Goal: Task Accomplishment & Management: Manage account settings

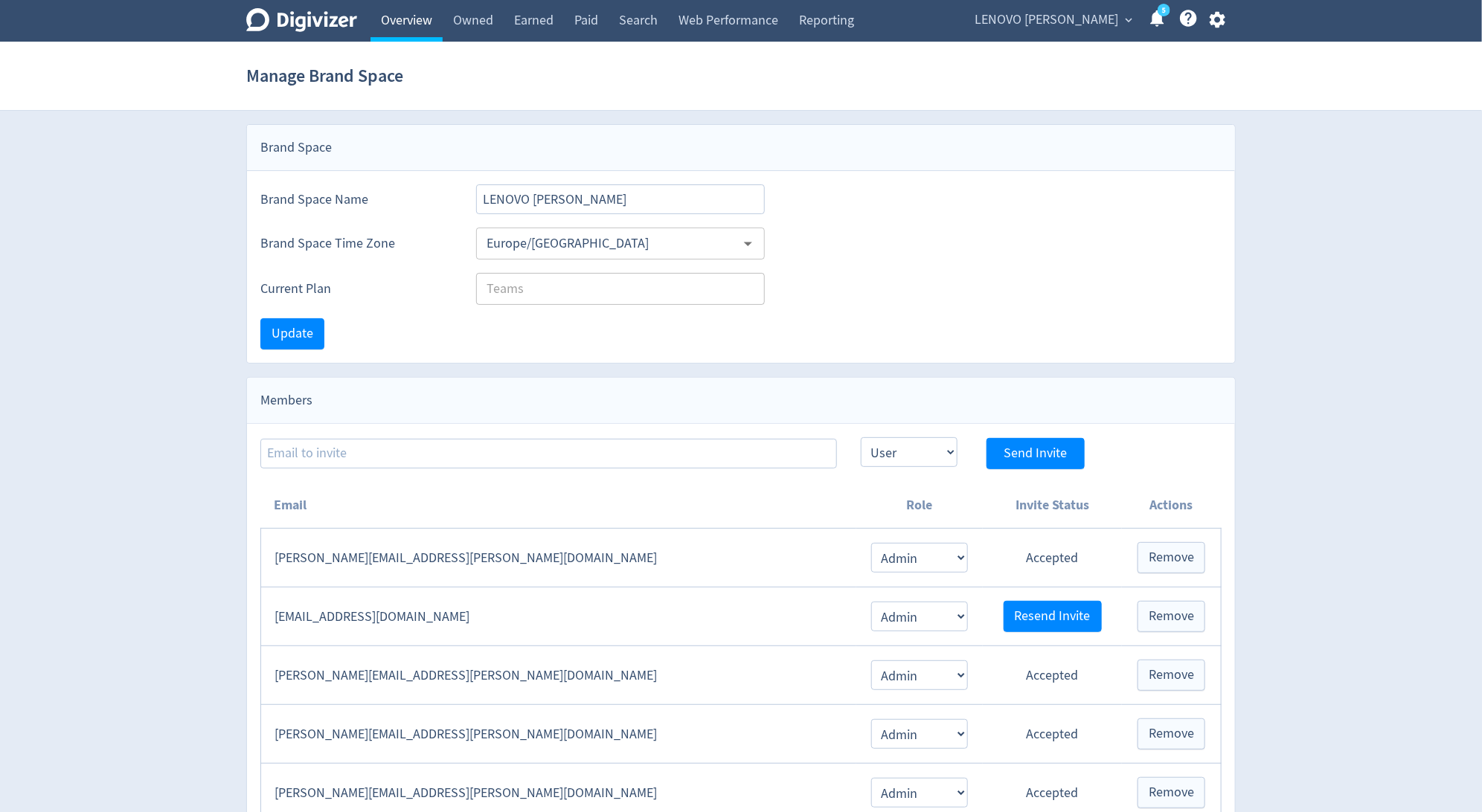
click at [411, 33] on link "Overview" at bounding box center [406, 20] width 72 height 42
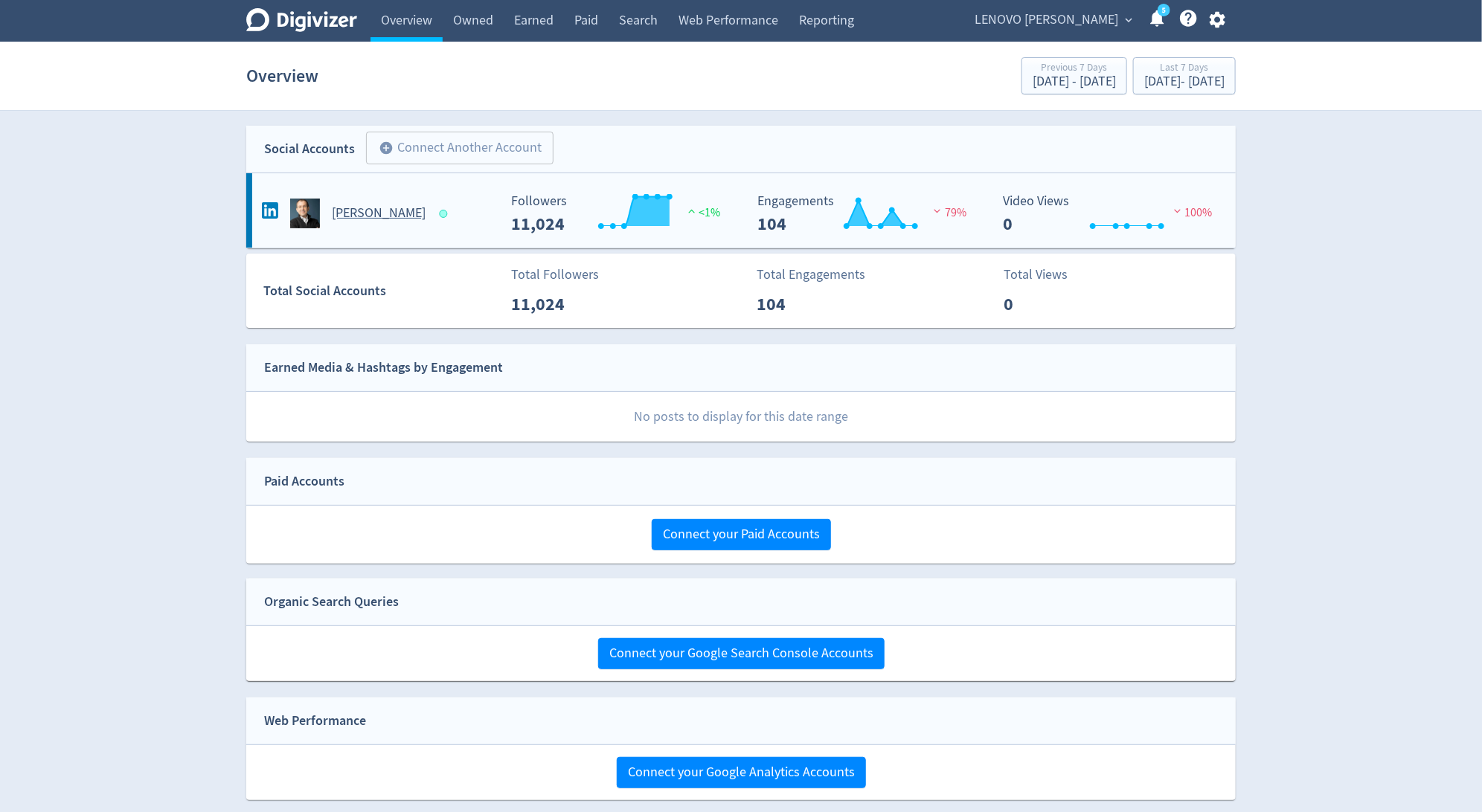
click at [435, 227] on div "[PERSON_NAME]" at bounding box center [377, 214] width 240 height 29
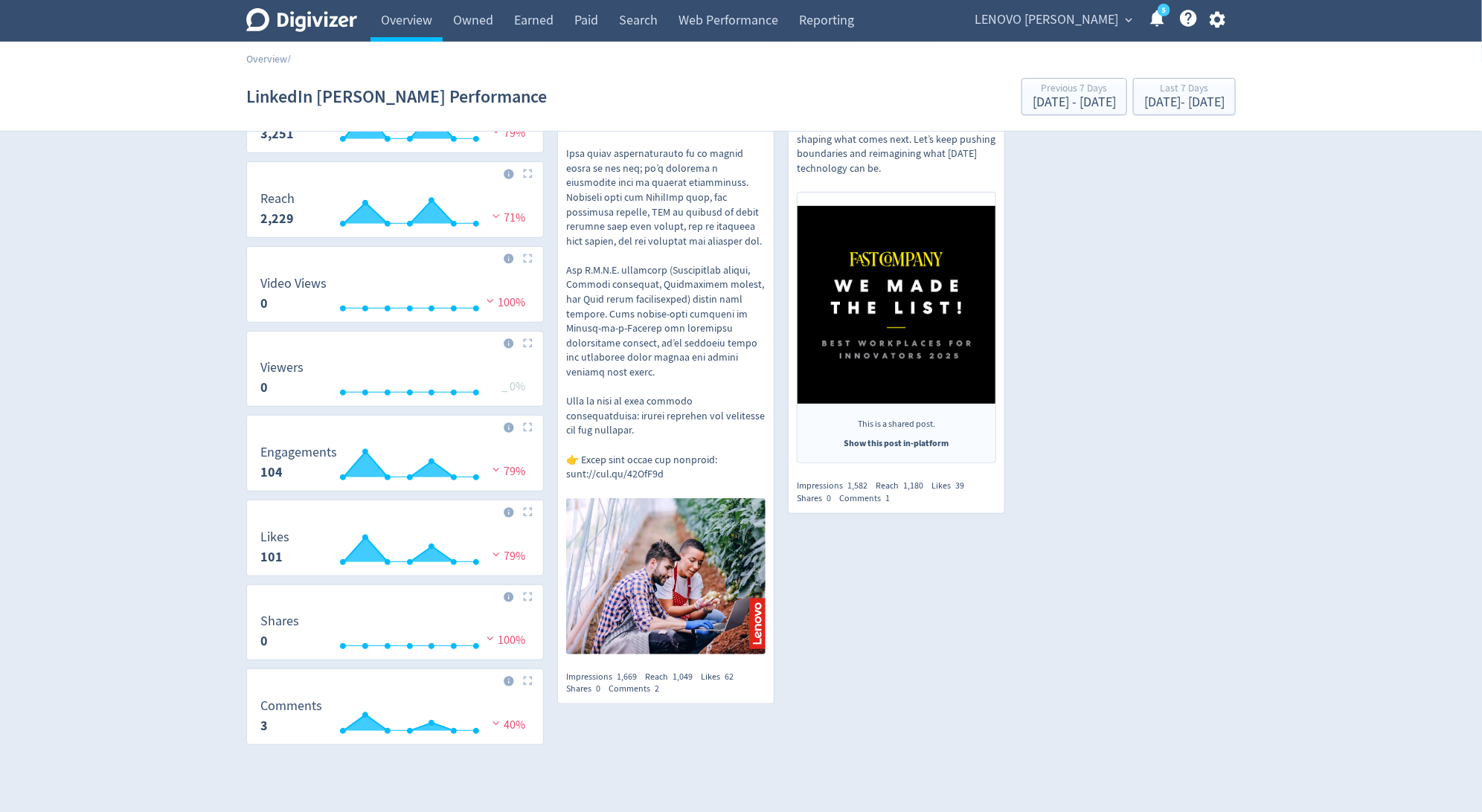
scroll to position [309, 0]
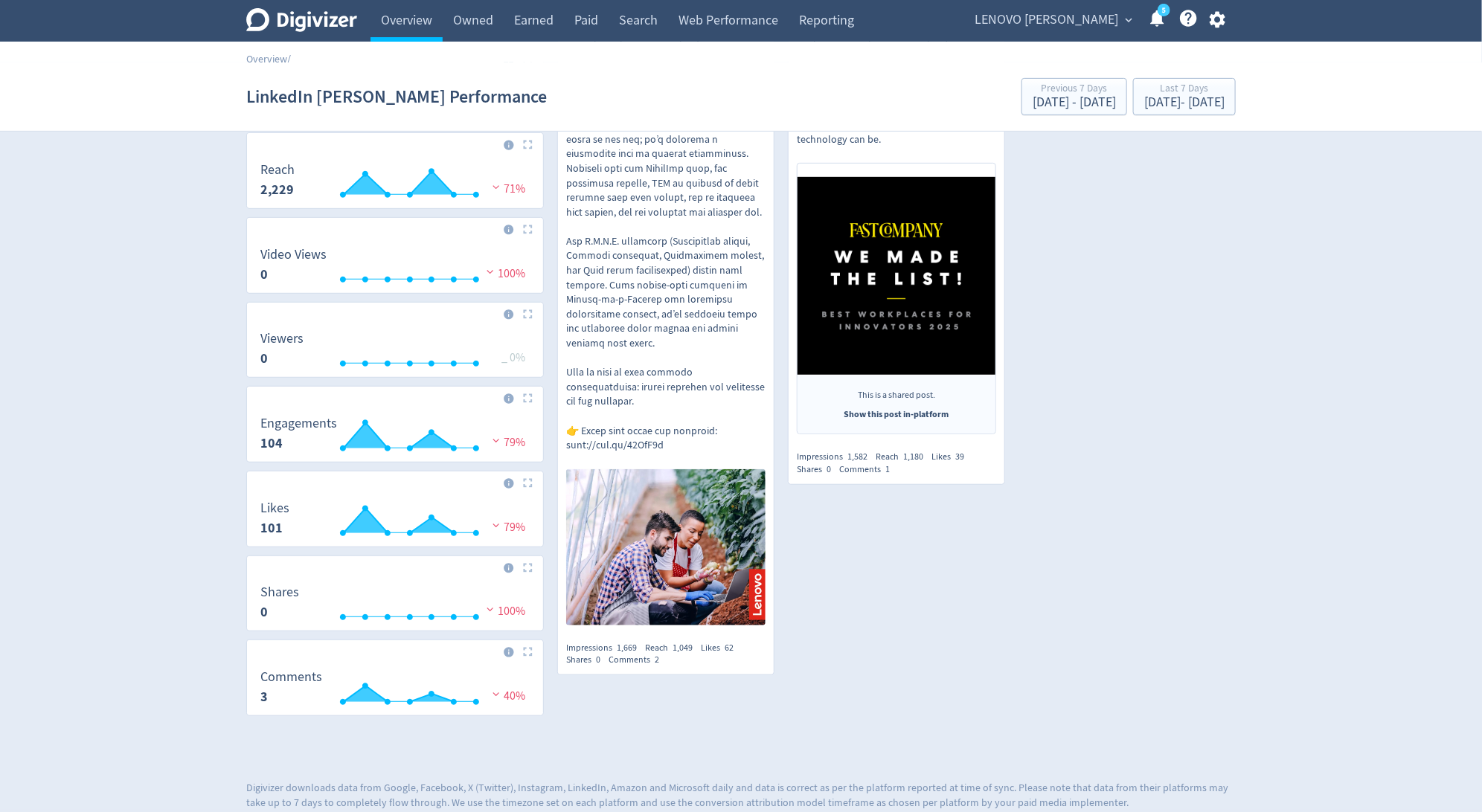
click at [288, 21] on icon "Digivizer Logo" at bounding box center [301, 20] width 111 height 24
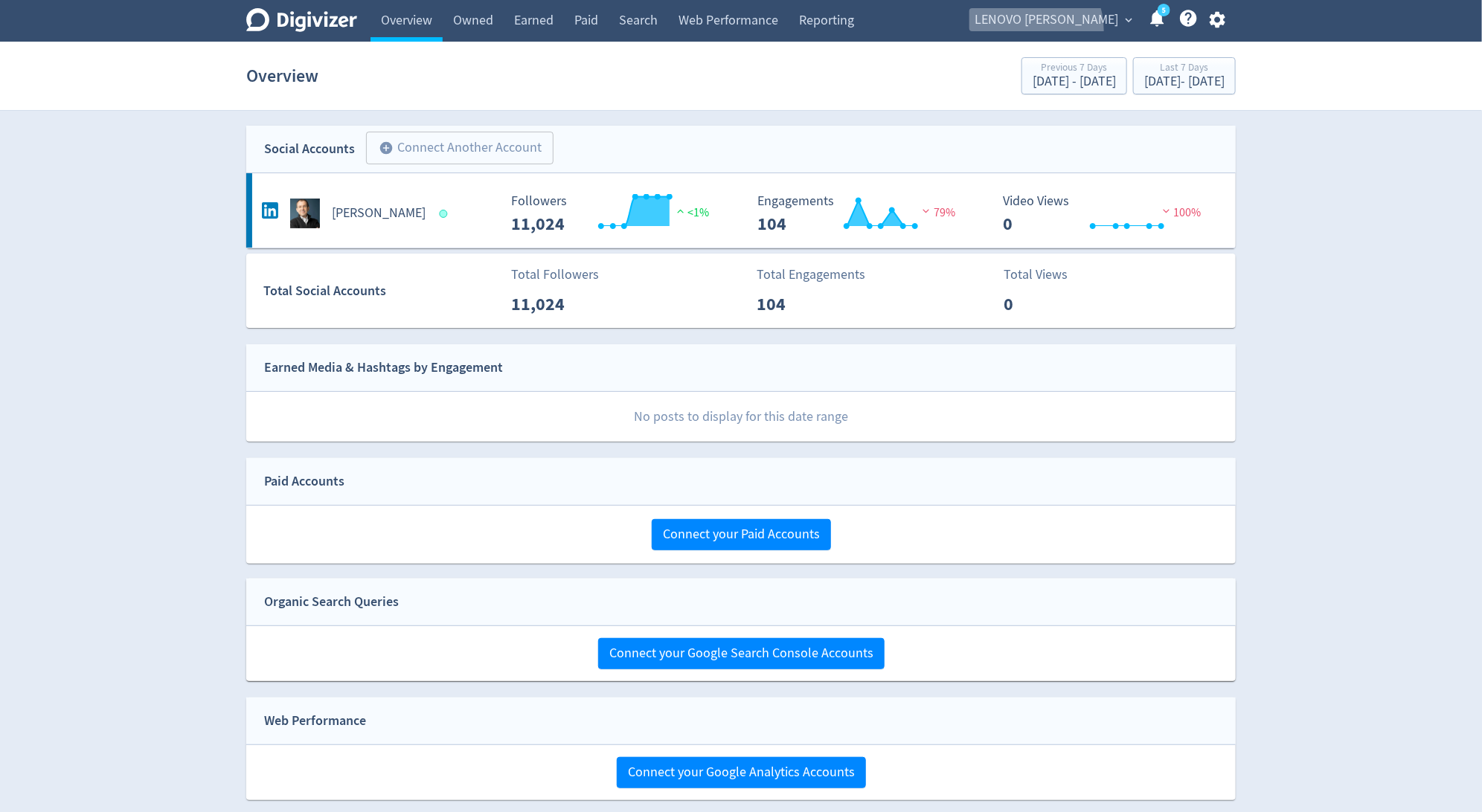
click at [1055, 30] on span "LENOVO [PERSON_NAME]" at bounding box center [1046, 20] width 143 height 24
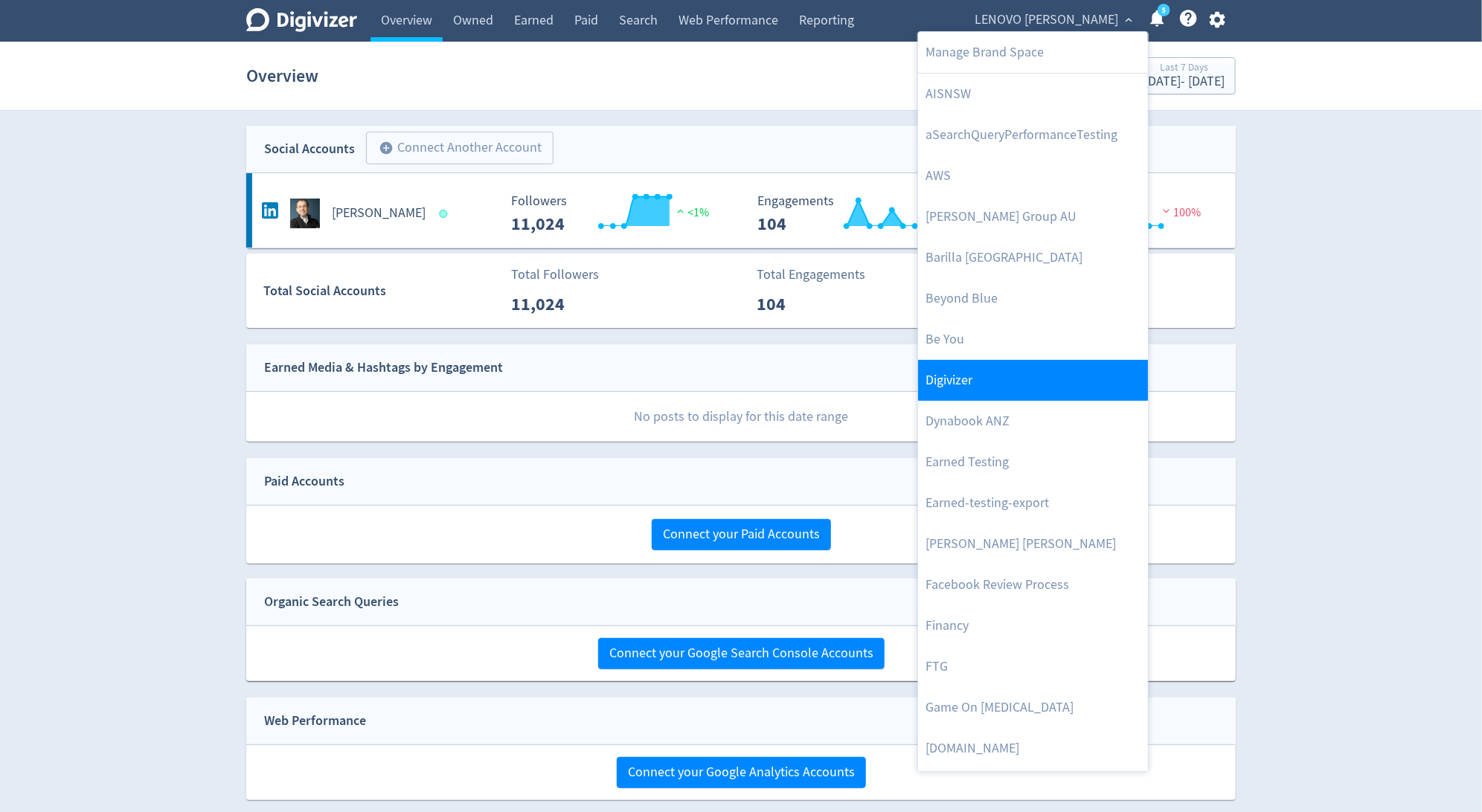
click at [1015, 395] on link "Digivizer" at bounding box center [1032, 381] width 230 height 41
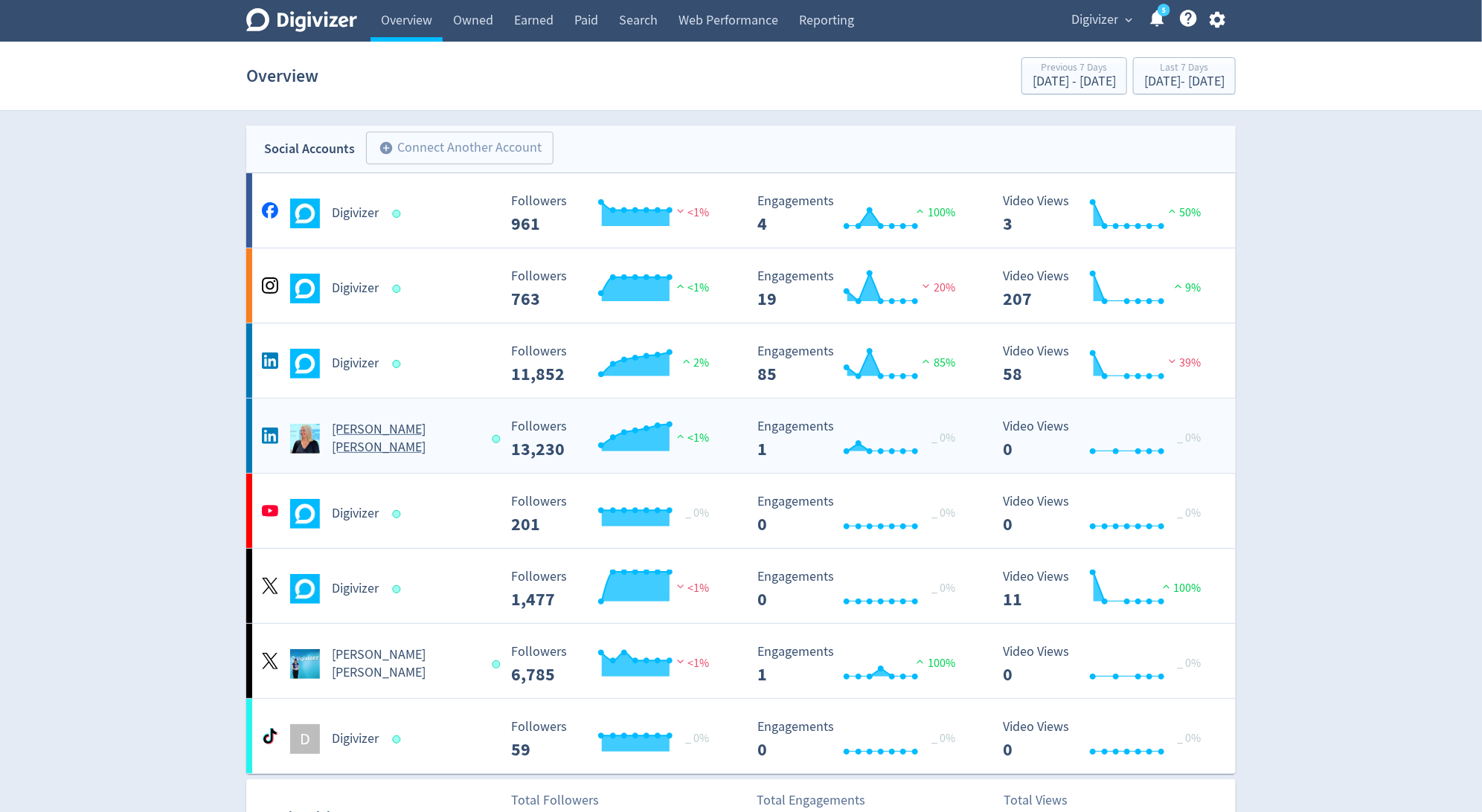
click at [492, 440] on div at bounding box center [496, 439] width 8 height 8
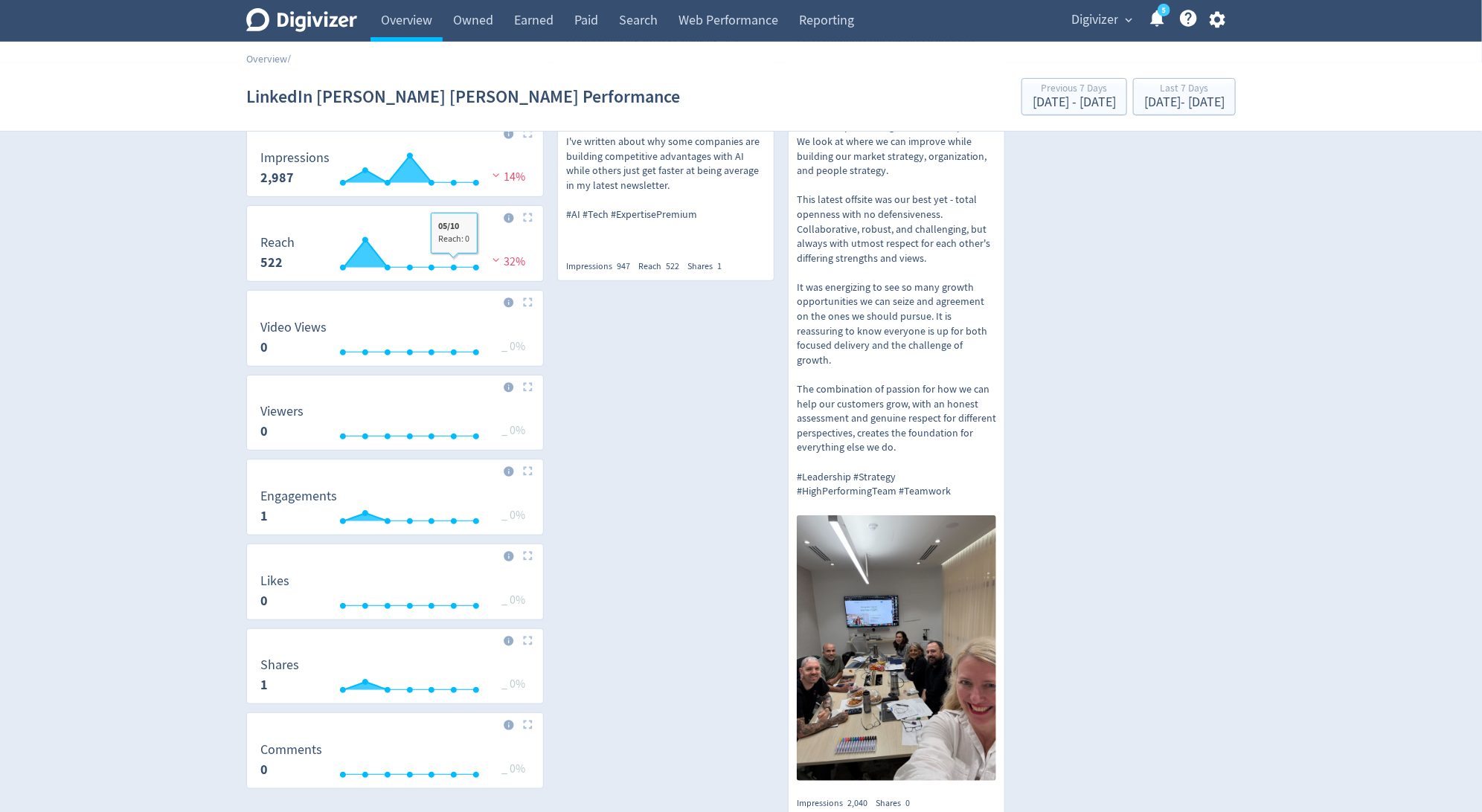
scroll to position [348, 0]
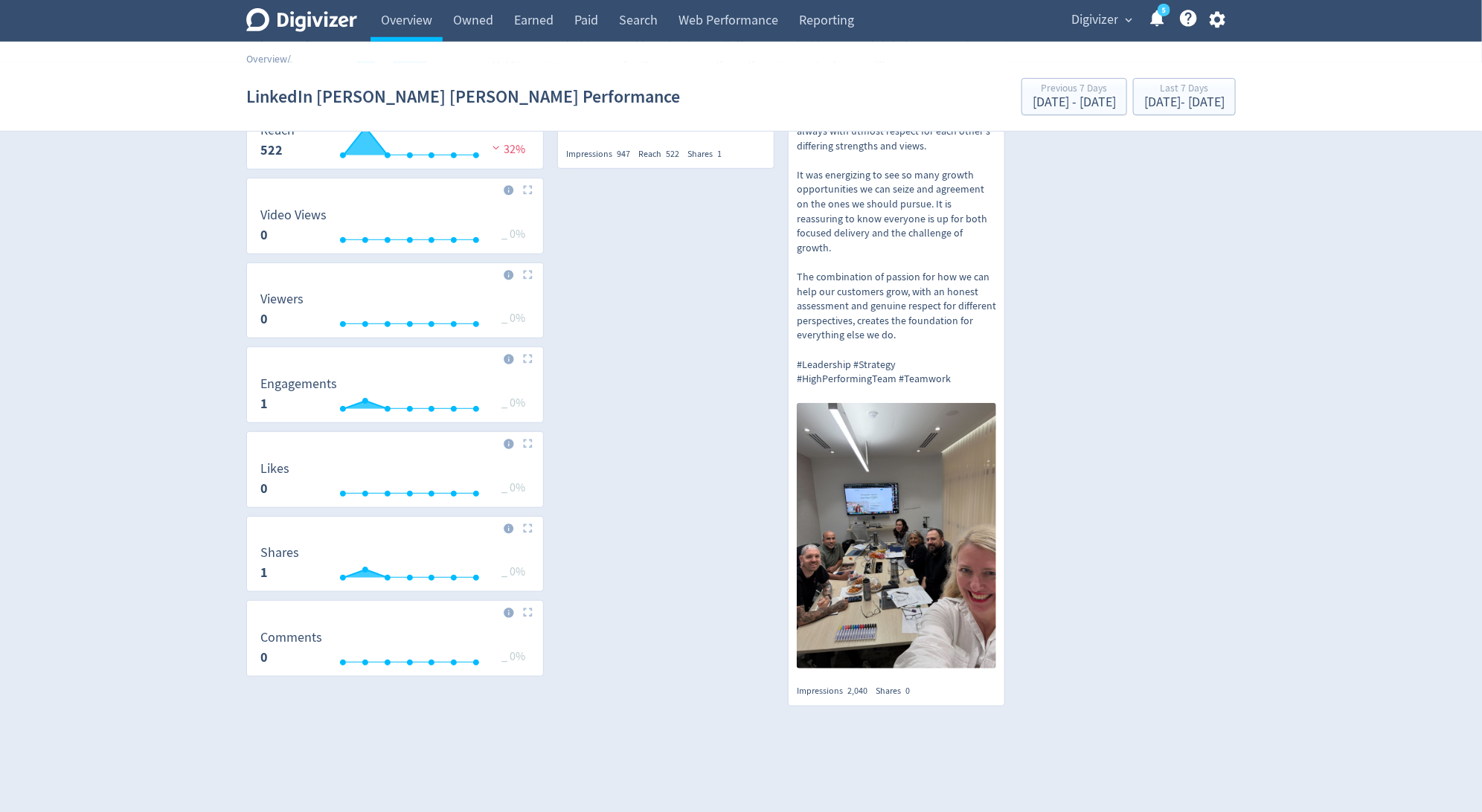
click at [1217, 16] on icon "button" at bounding box center [1217, 20] width 20 height 20
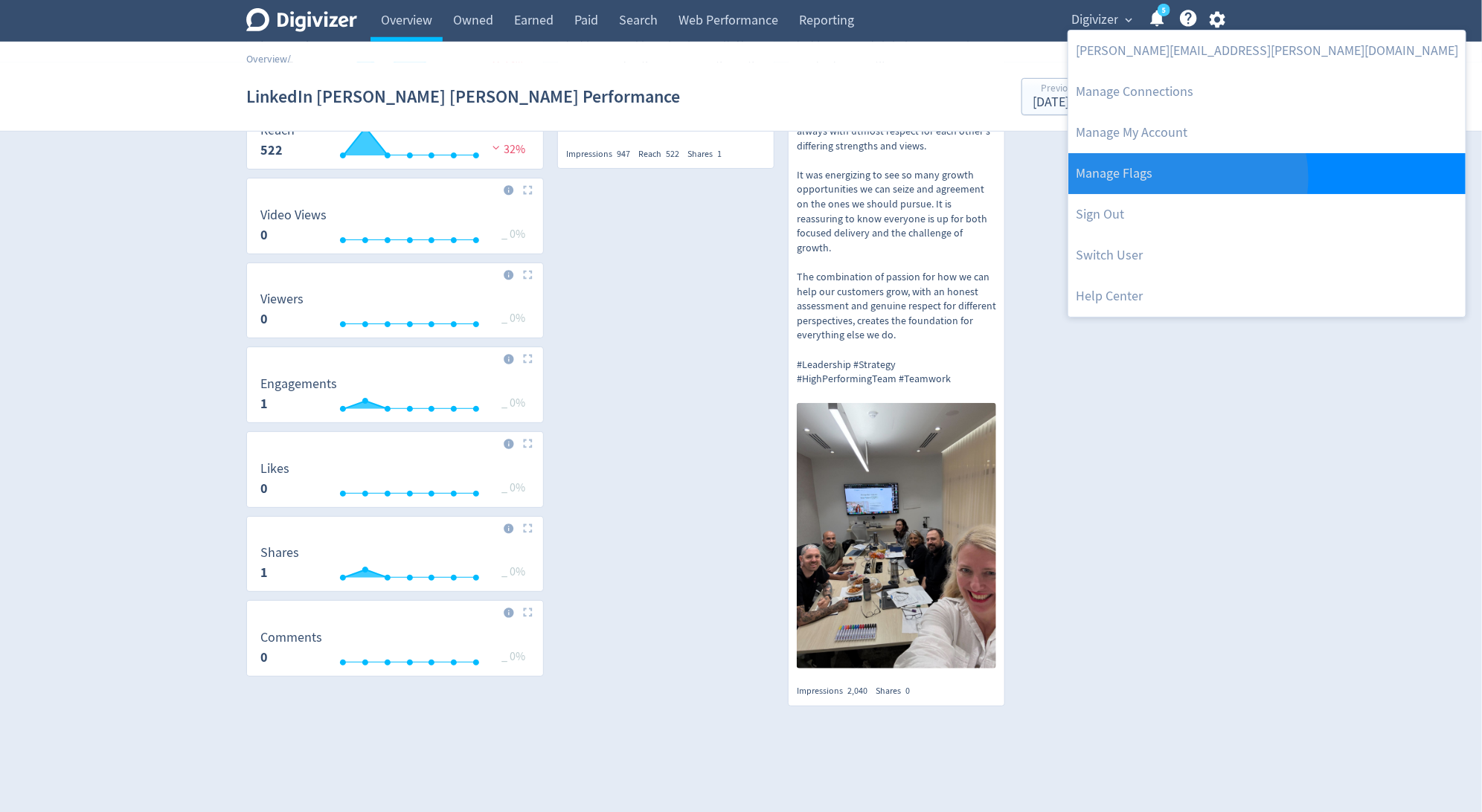
click at [1186, 178] on link "Manage Flags" at bounding box center [1267, 174] width 397 height 41
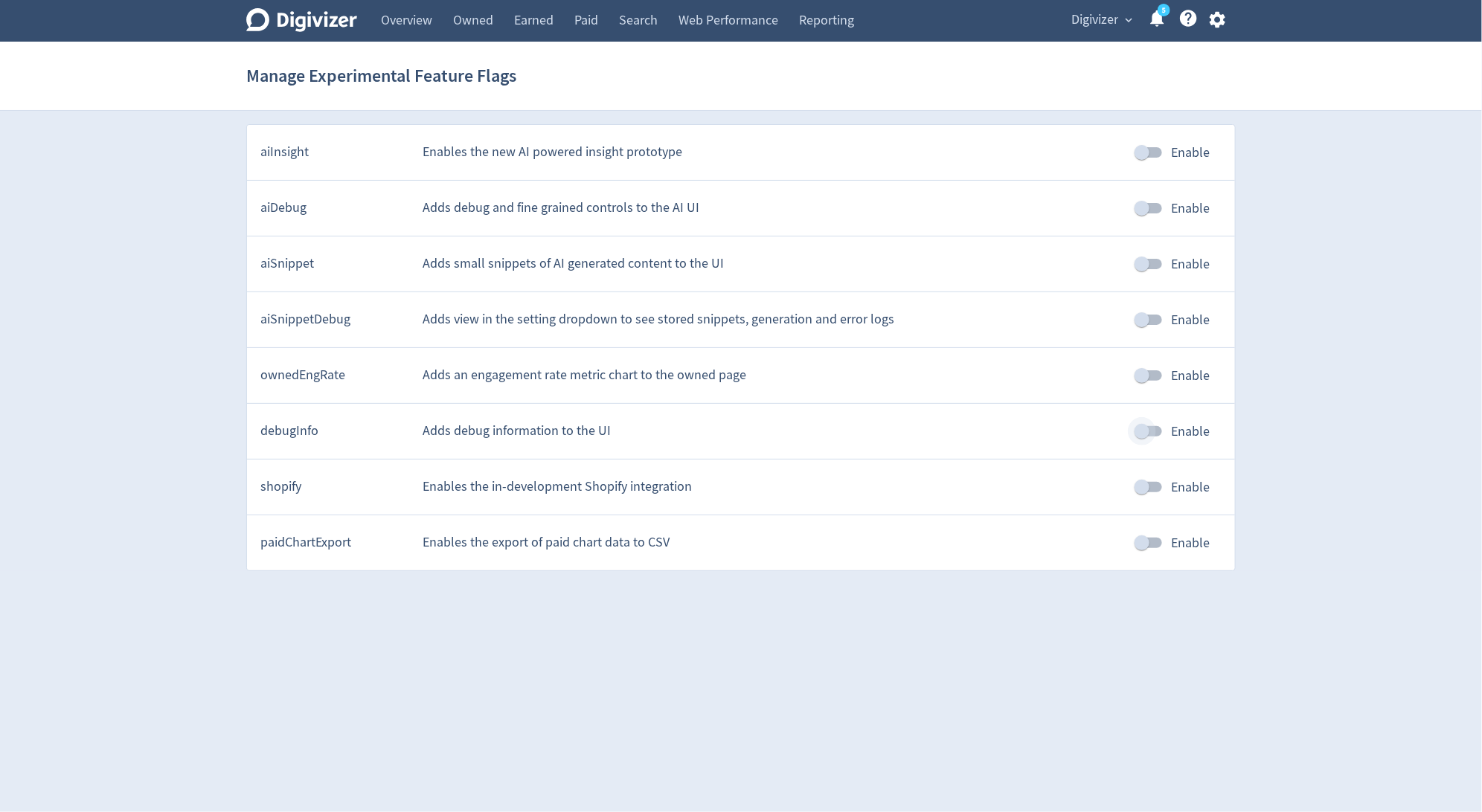
click at [1159, 432] on input "Enable" at bounding box center [1142, 431] width 85 height 29
checkbox input "true"
click at [1125, 28] on button "Digivizer expand_more" at bounding box center [1100, 20] width 70 height 24
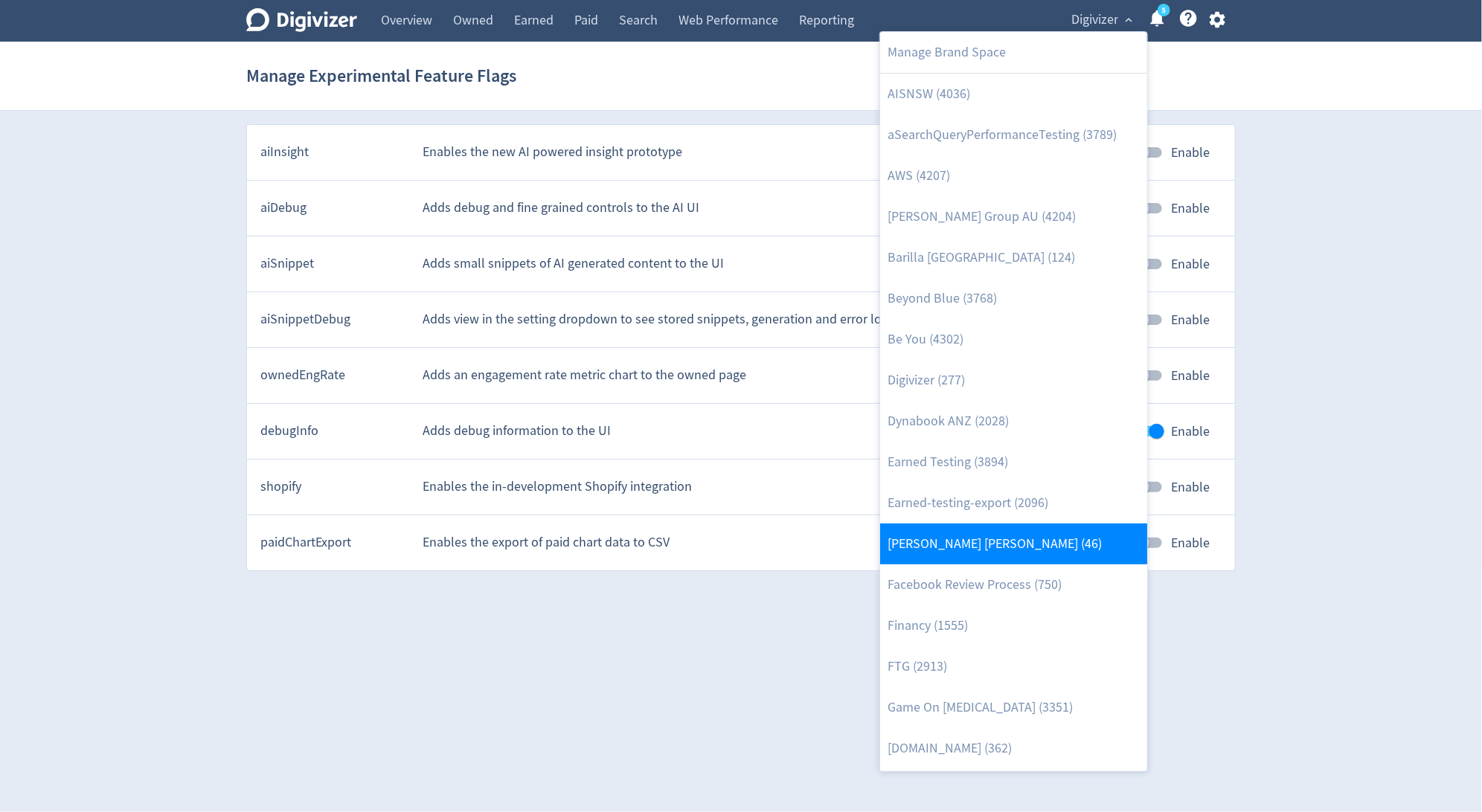
click at [1028, 532] on link "[PERSON_NAME] [PERSON_NAME] (46)" at bounding box center [1014, 544] width 267 height 41
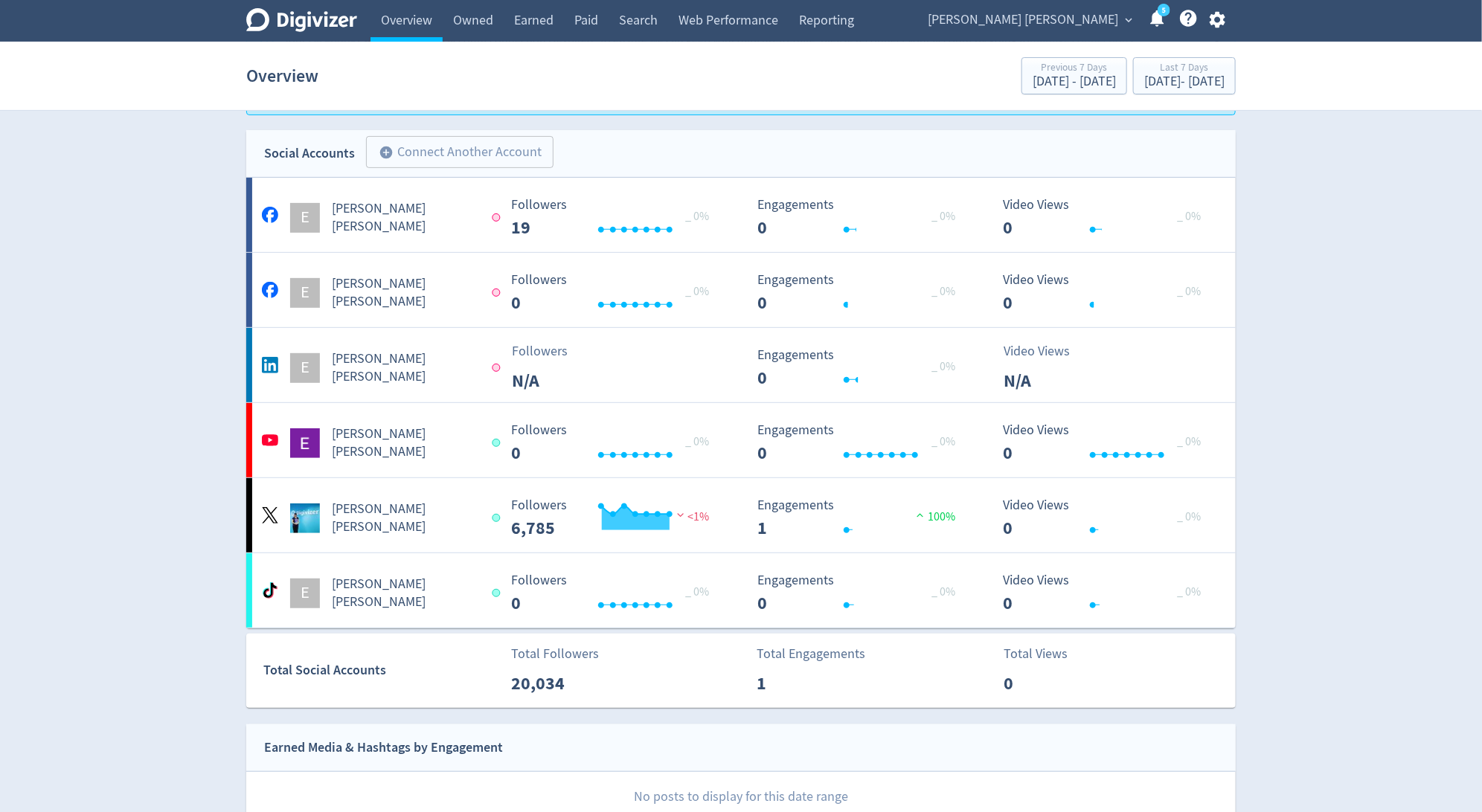
scroll to position [187, 0]
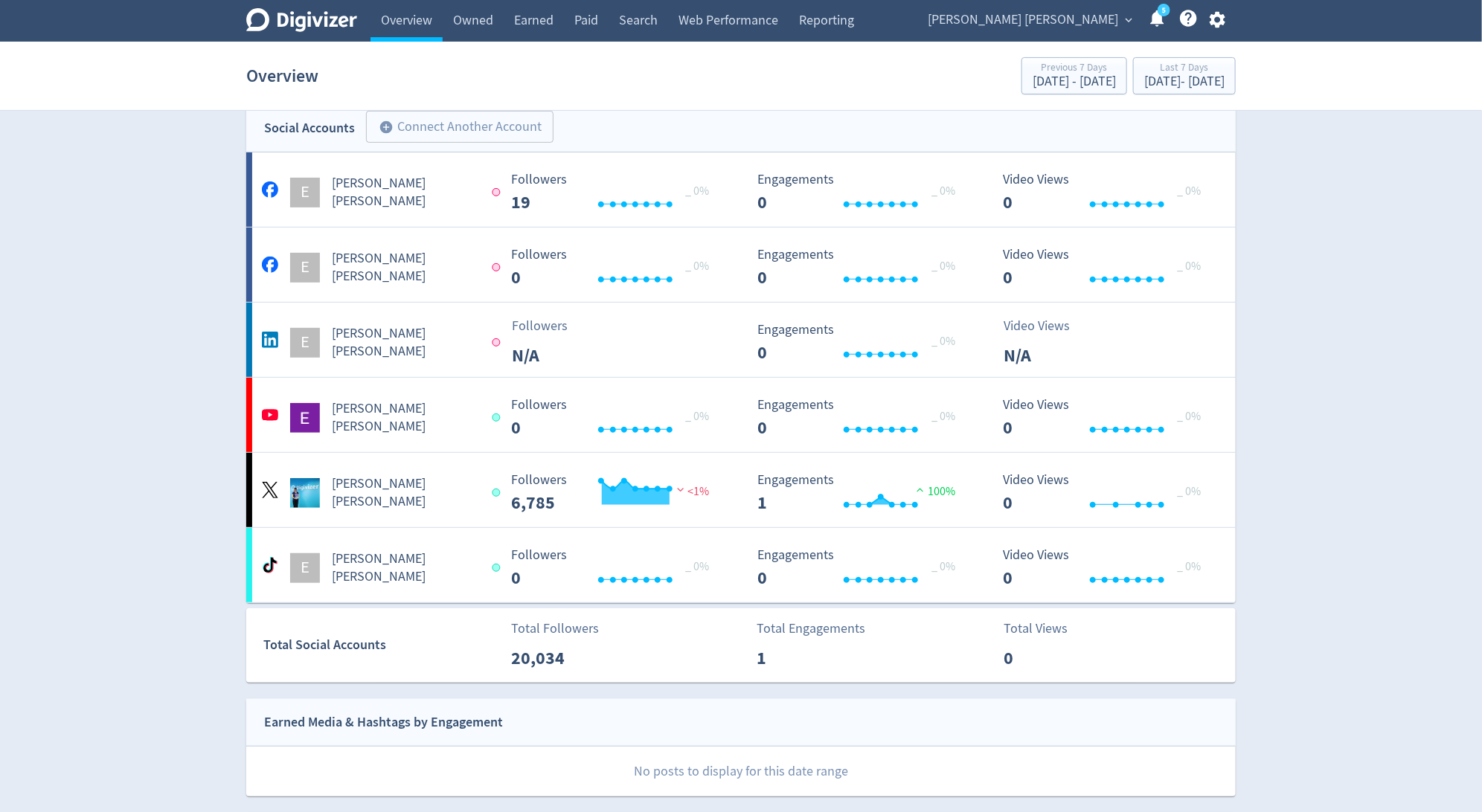
click at [1226, 10] on icon "button" at bounding box center [1217, 20] width 20 height 20
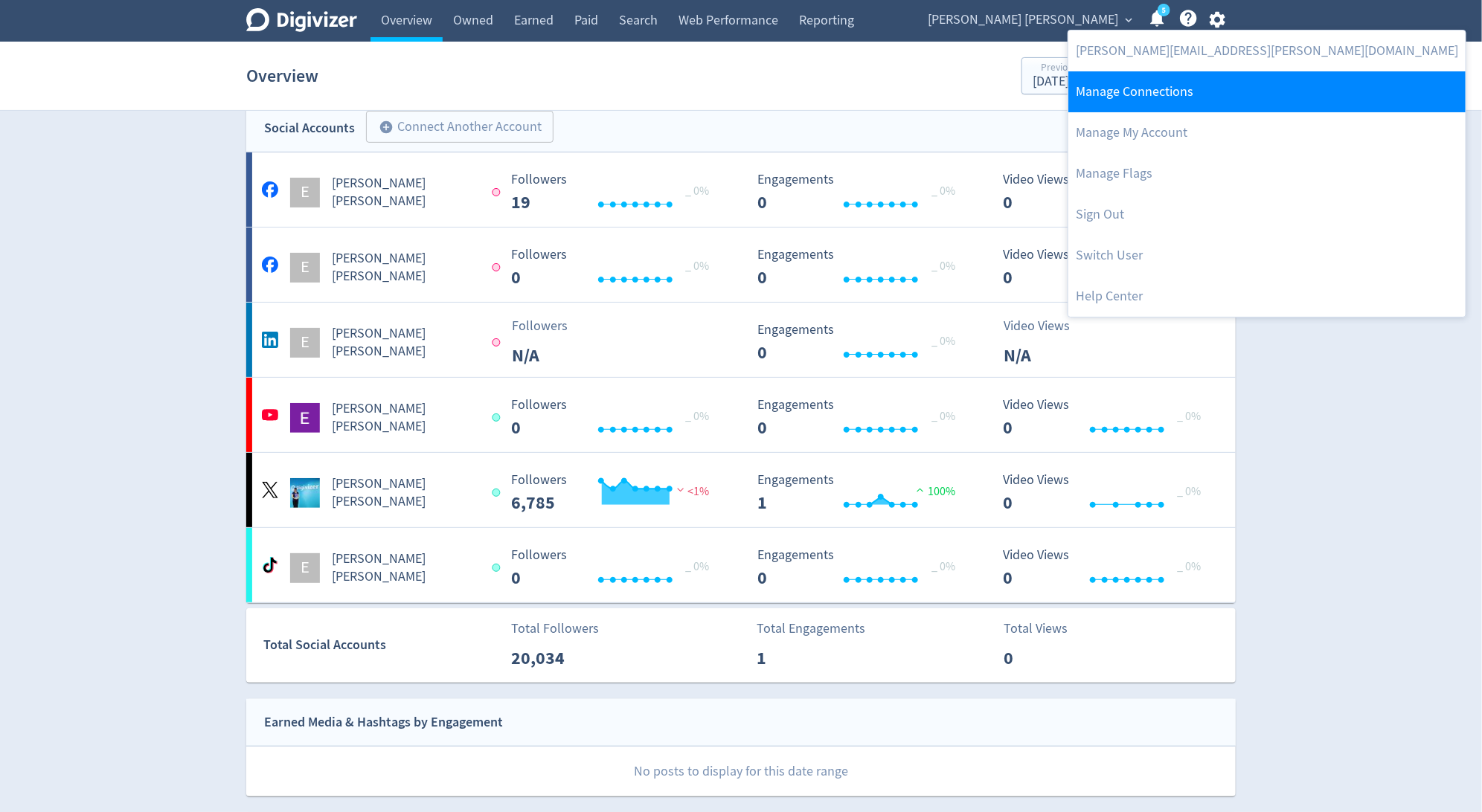
click at [1142, 92] on link "Manage Connections" at bounding box center [1267, 92] width 397 height 41
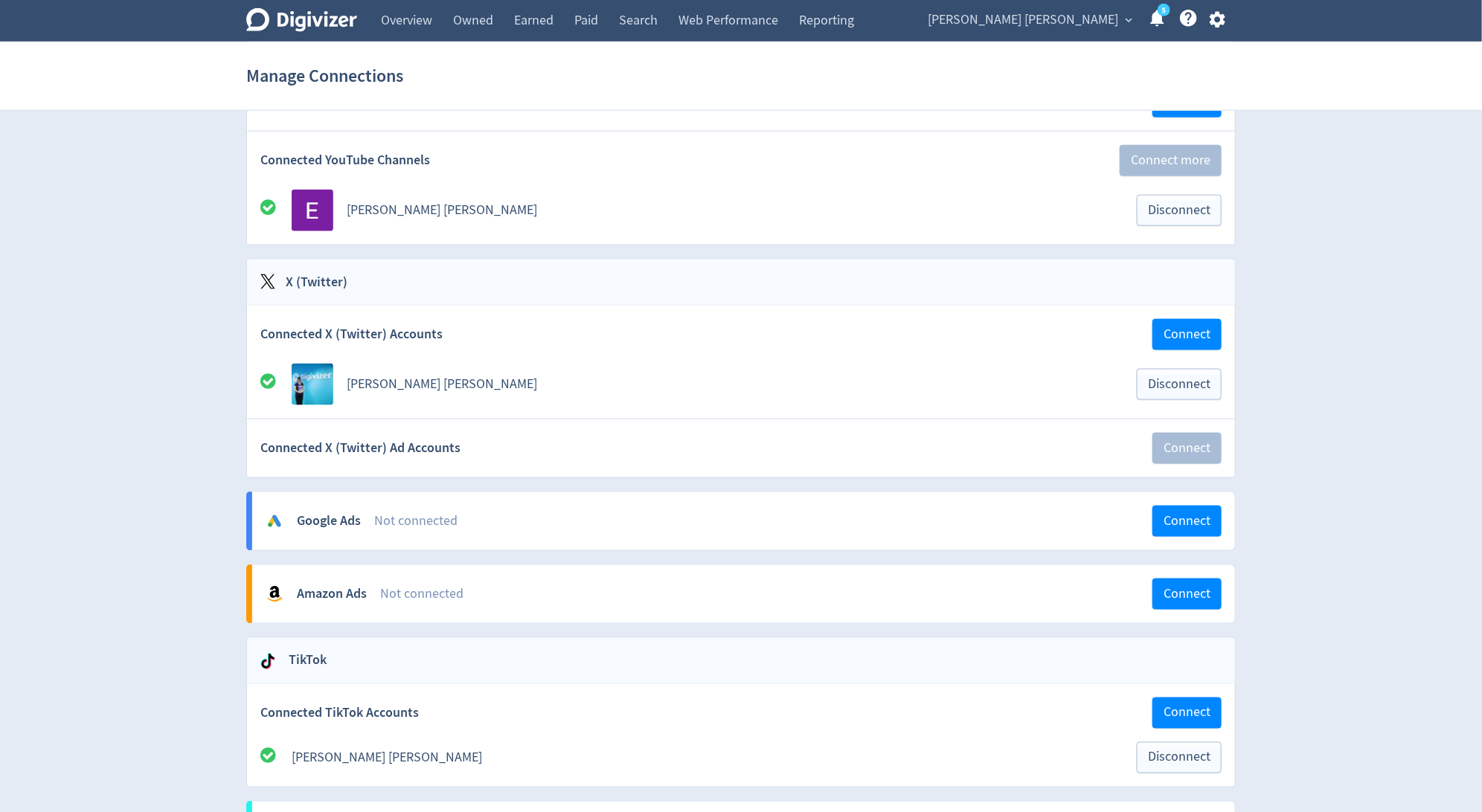
scroll to position [311, 0]
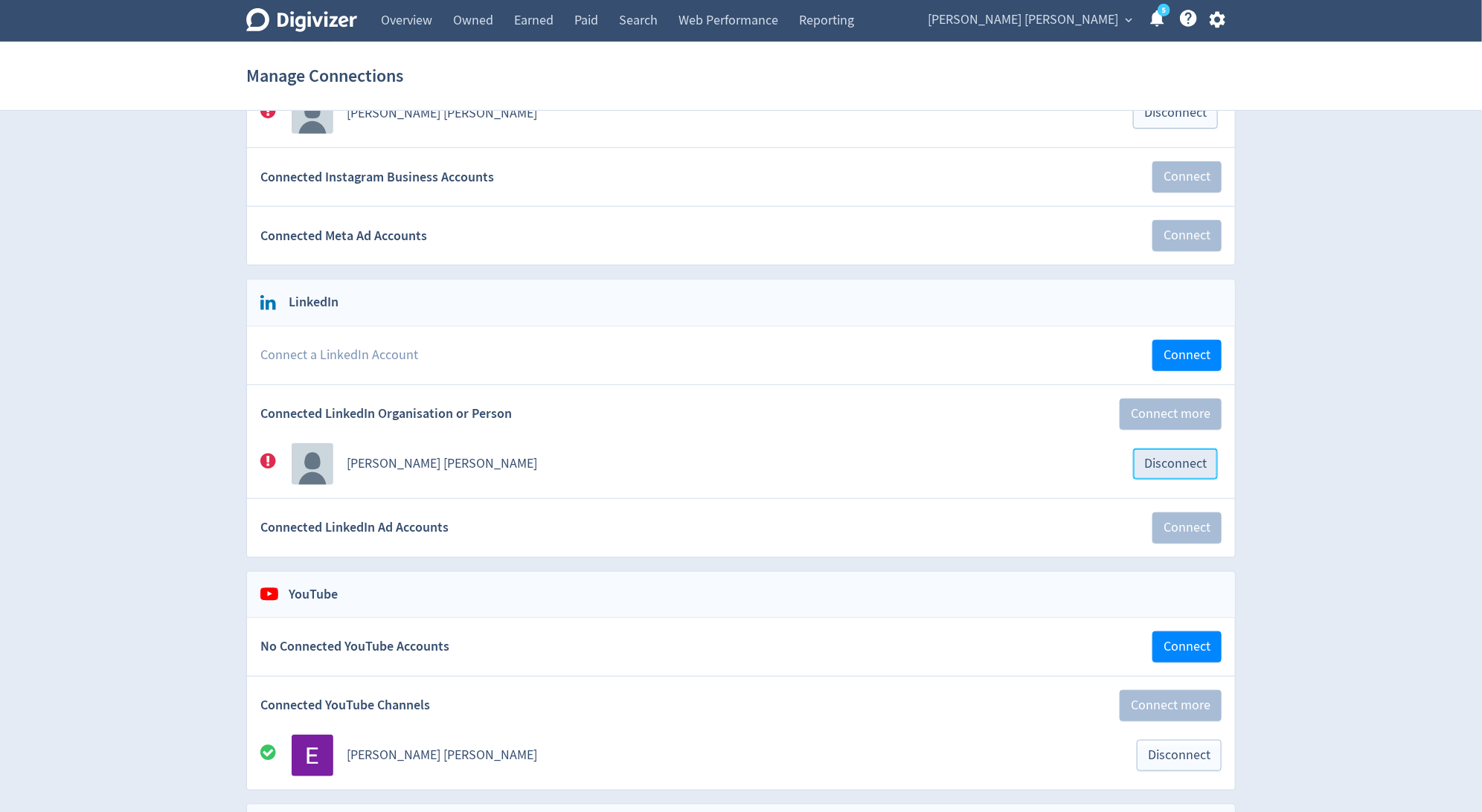
click at [1187, 463] on span "Disconnect" at bounding box center [1175, 464] width 62 height 13
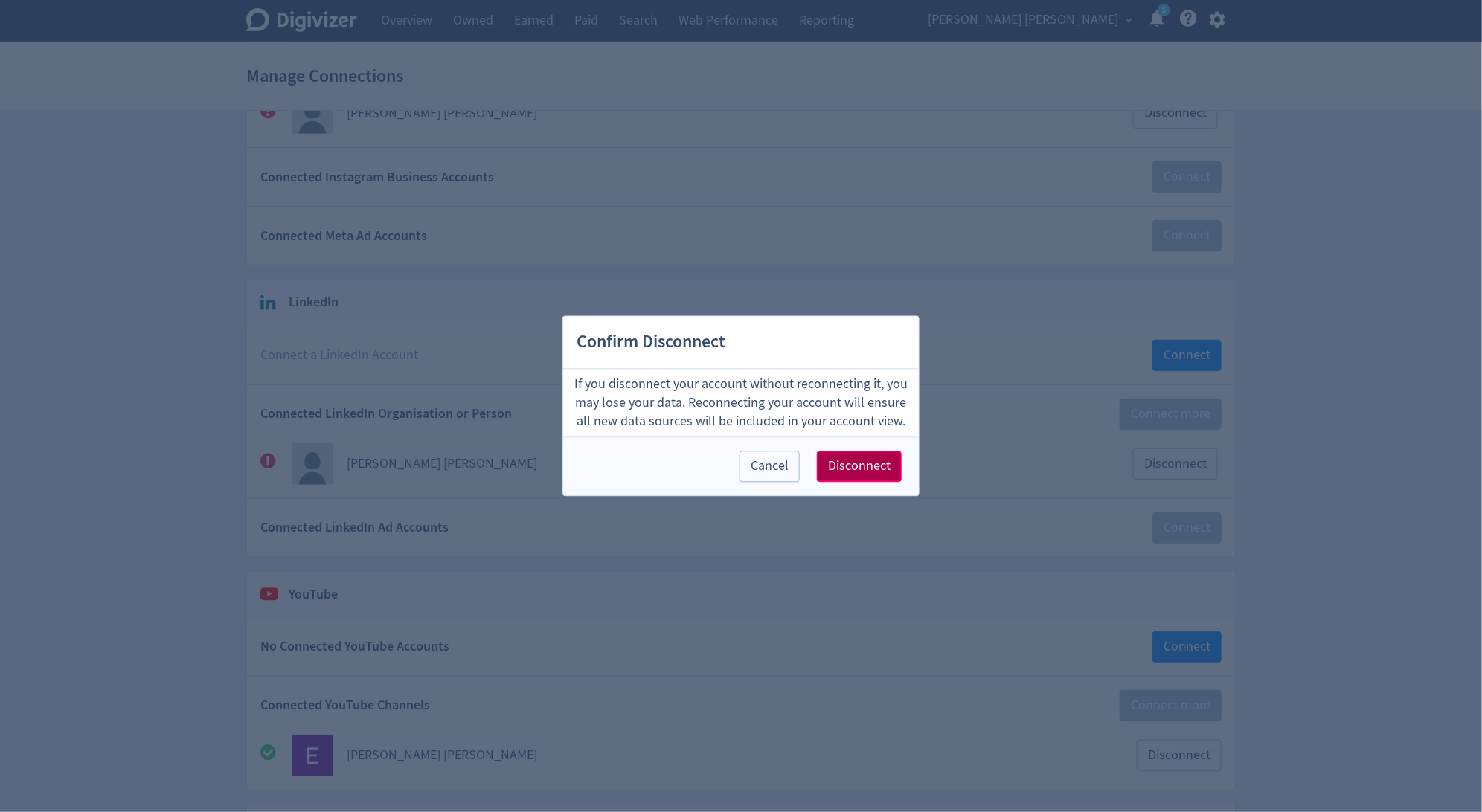
click at [896, 461] on button "Disconnect" at bounding box center [860, 467] width 85 height 31
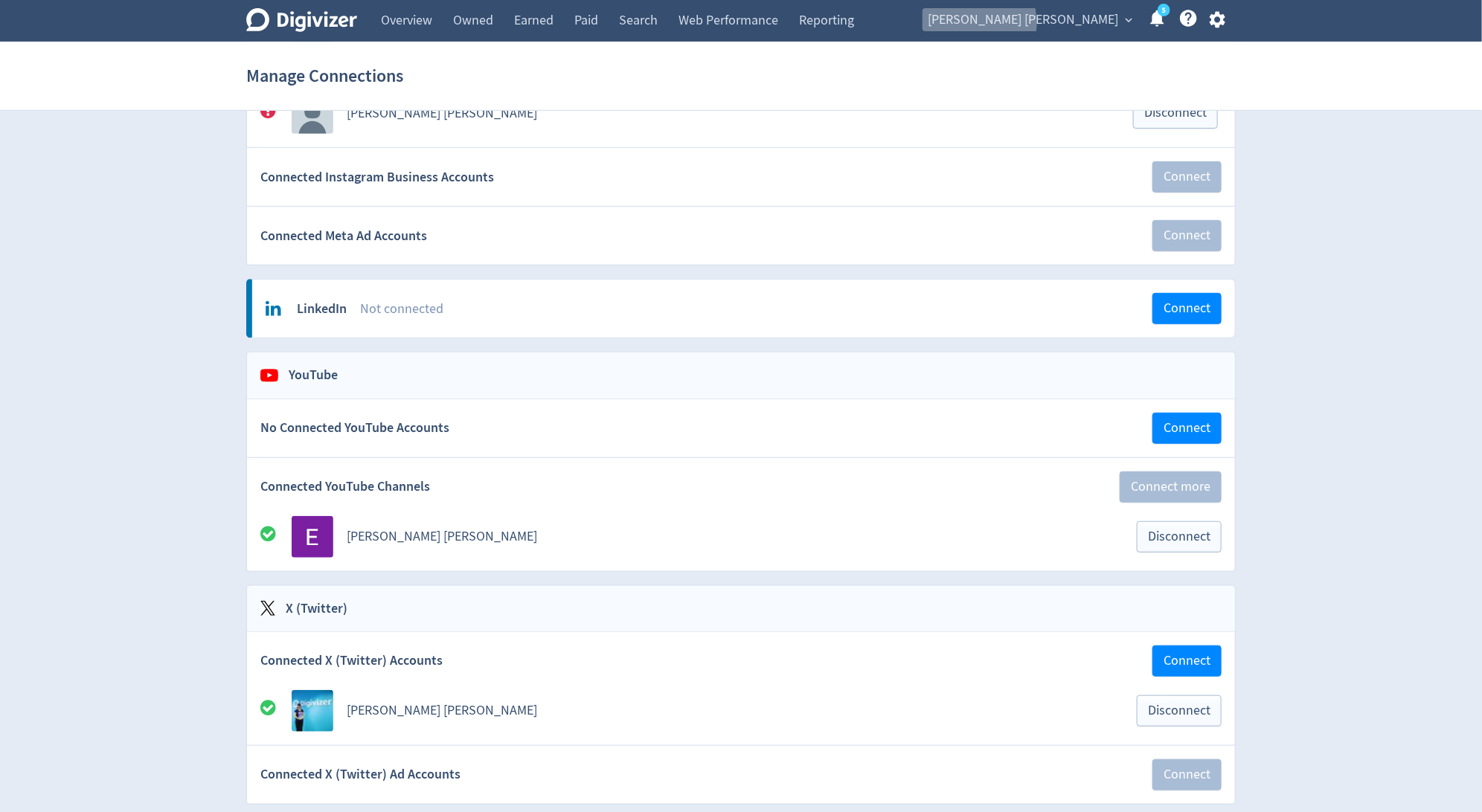
click at [1077, 23] on span "[PERSON_NAME] [PERSON_NAME]" at bounding box center [1023, 20] width 191 height 24
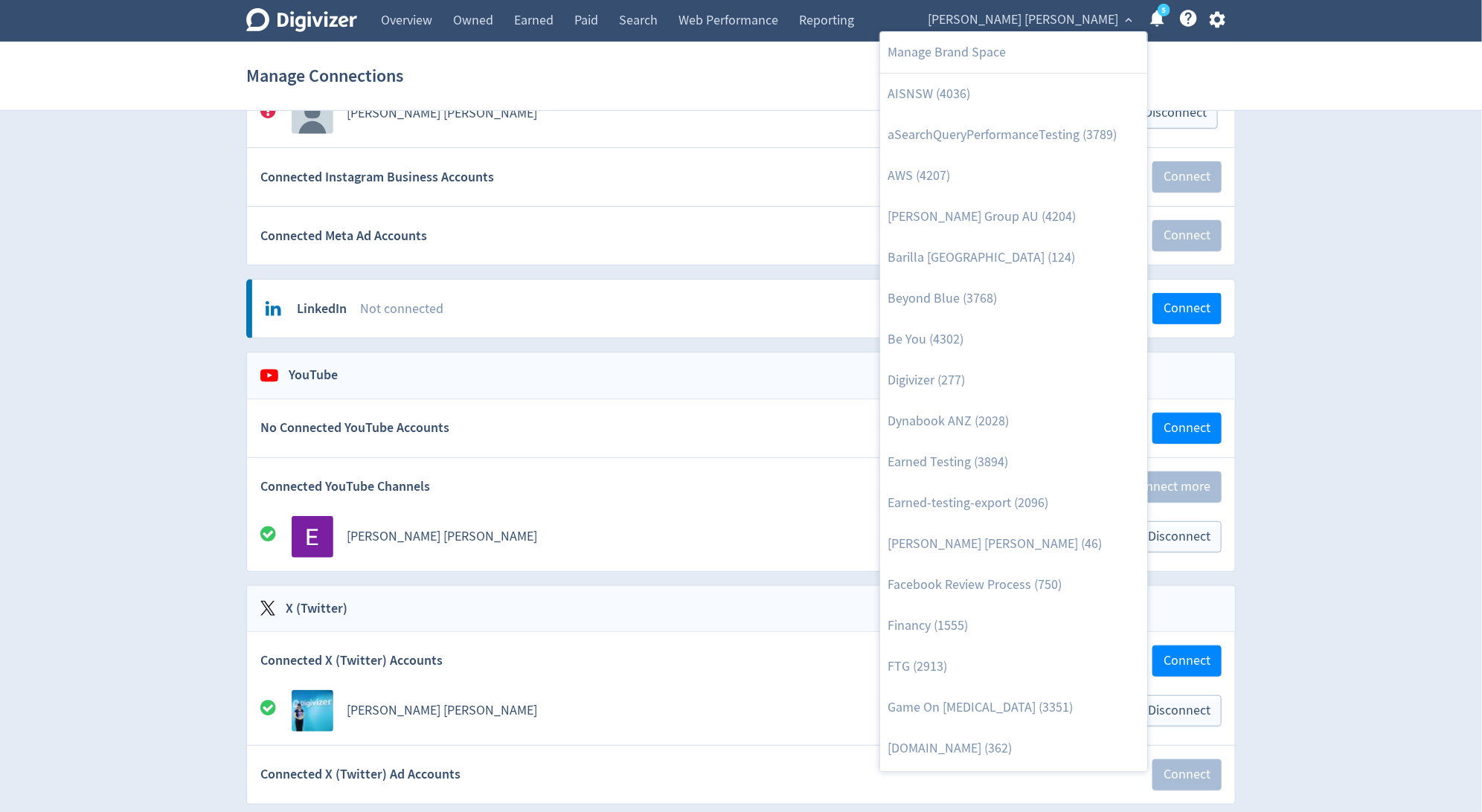
click at [1216, 26] on div at bounding box center [741, 406] width 1482 height 812
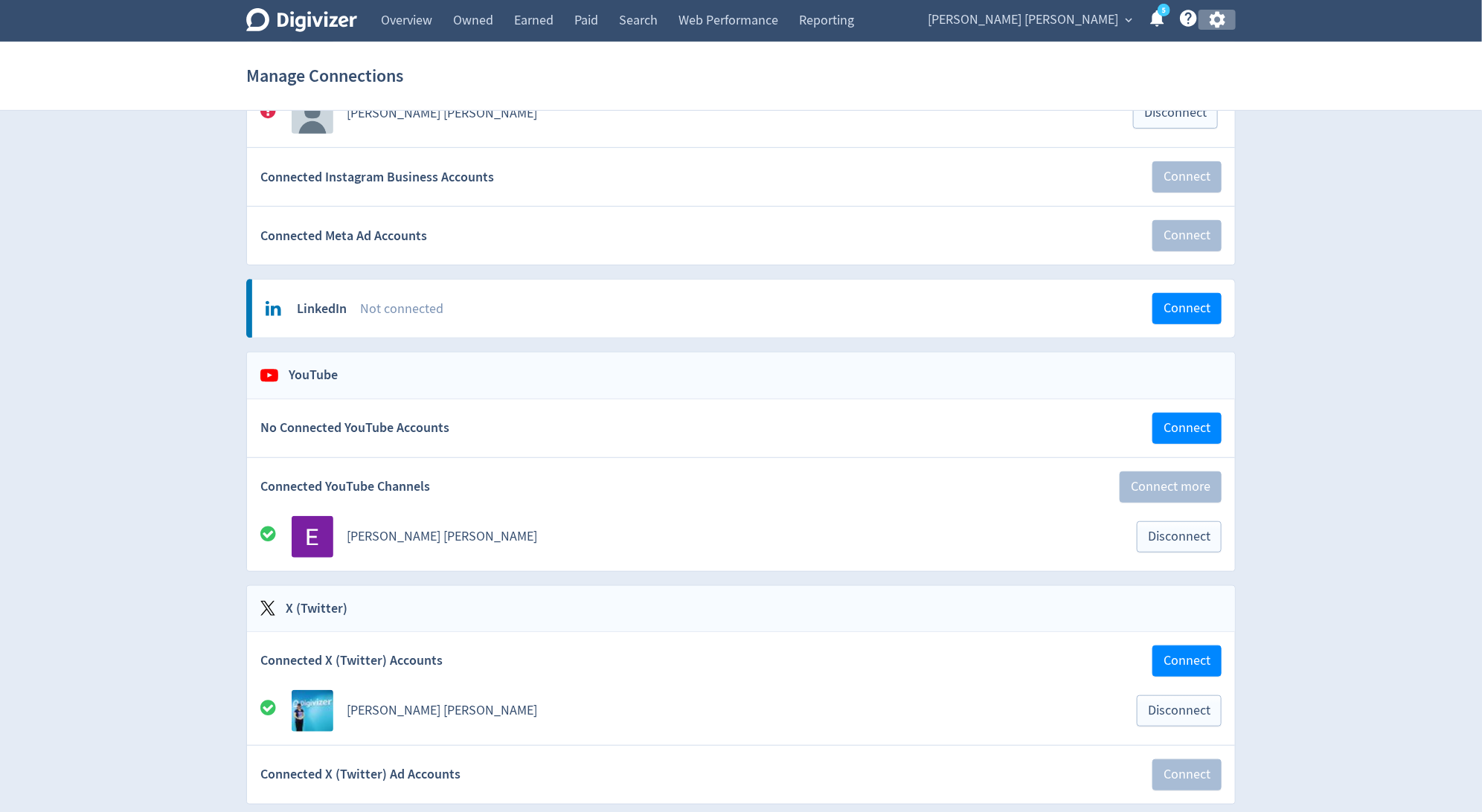
click at [1215, 21] on icon "button" at bounding box center [1217, 20] width 20 height 20
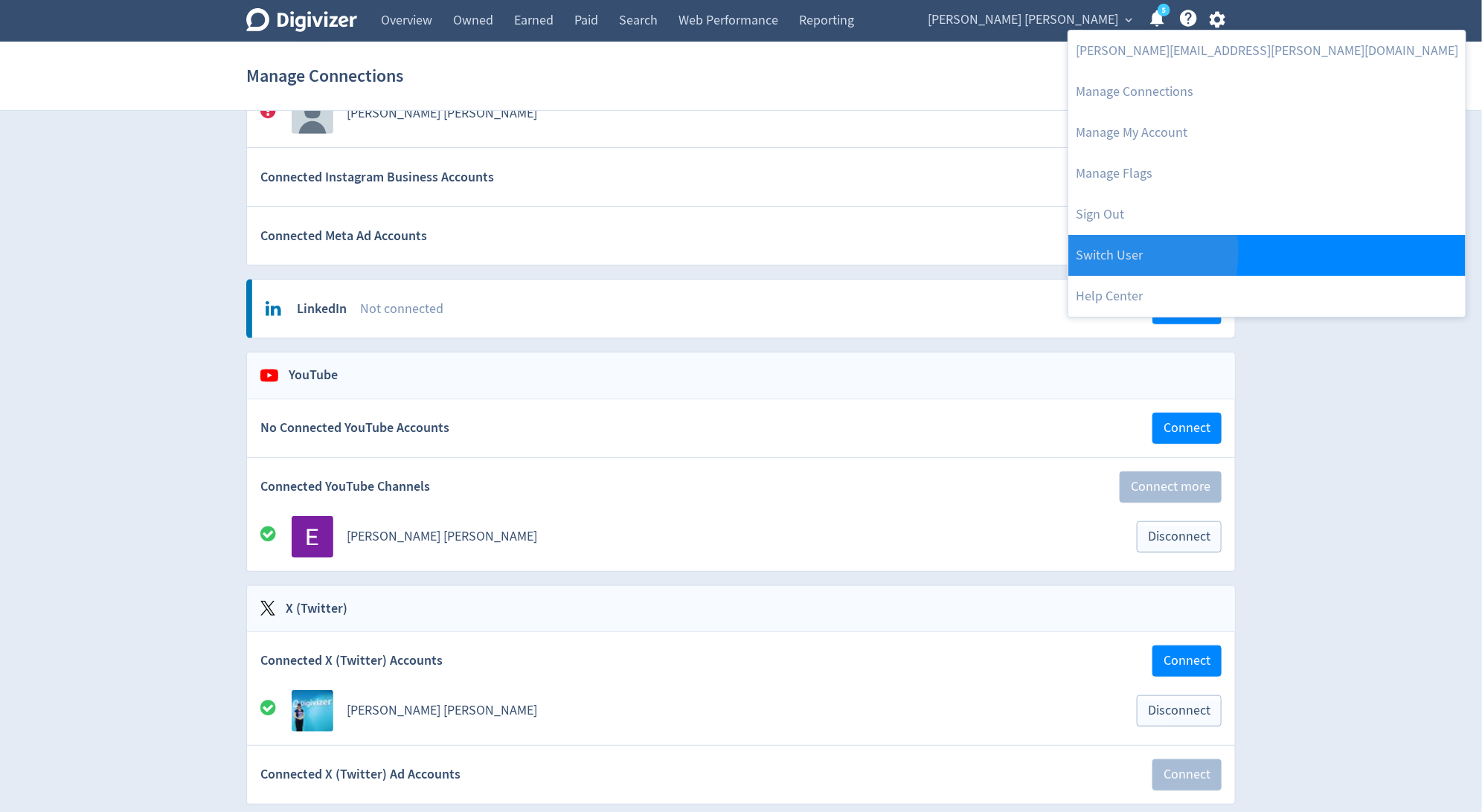
click at [1097, 252] on link "Switch User" at bounding box center [1267, 255] width 397 height 41
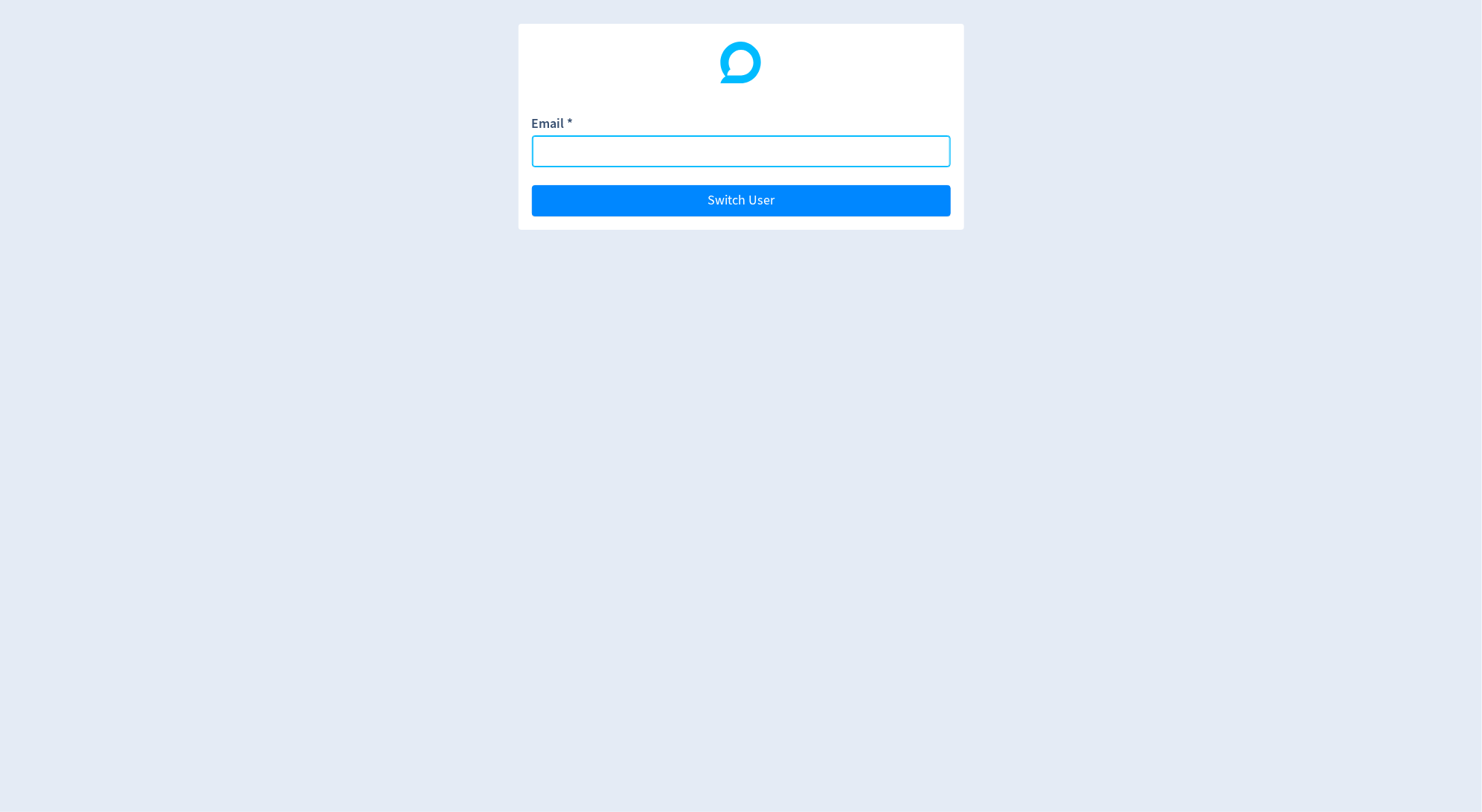
click at [913, 159] on input "Email *" at bounding box center [741, 151] width 418 height 32
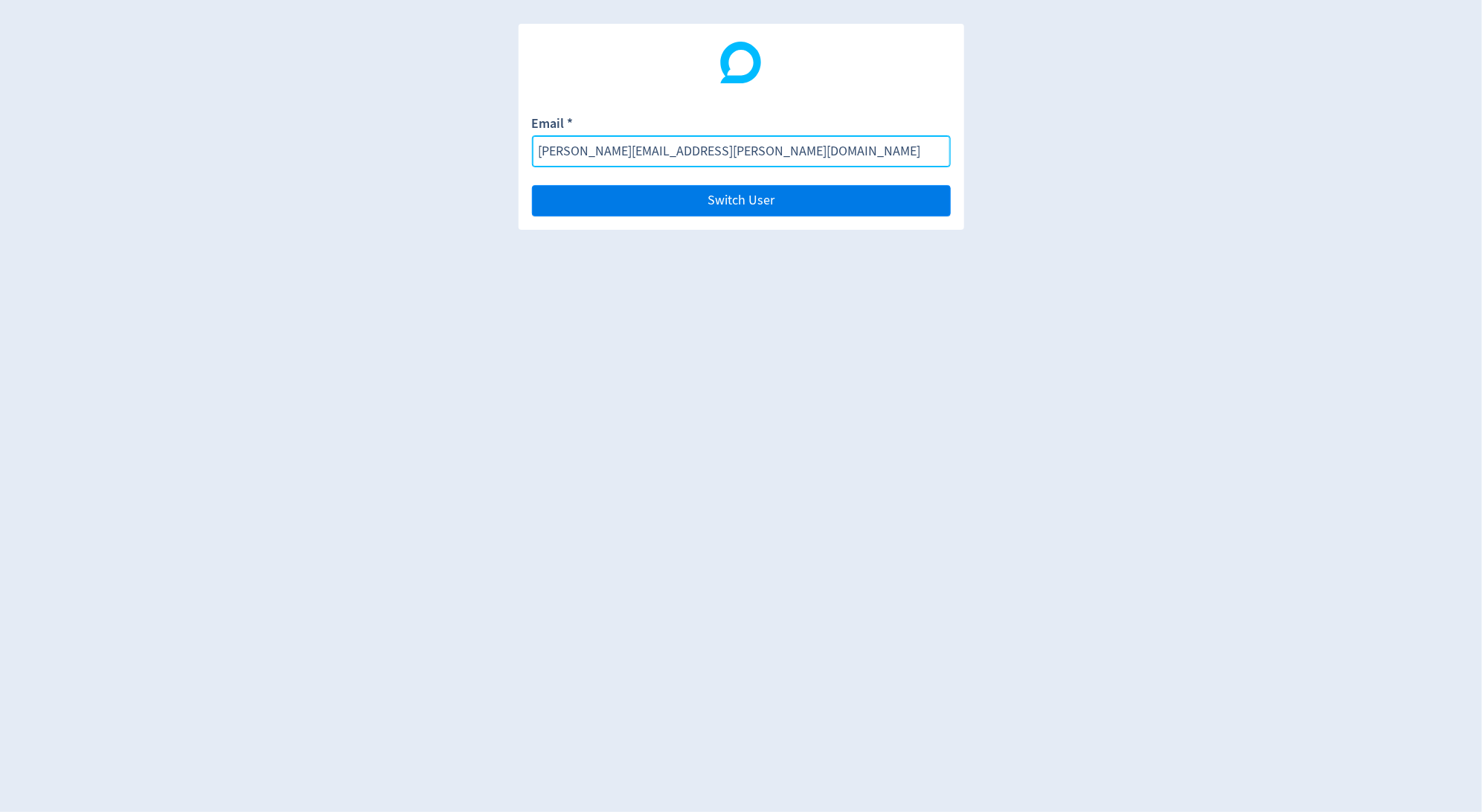
type input "[PERSON_NAME][EMAIL_ADDRESS][PERSON_NAME][DOMAIN_NAME]"
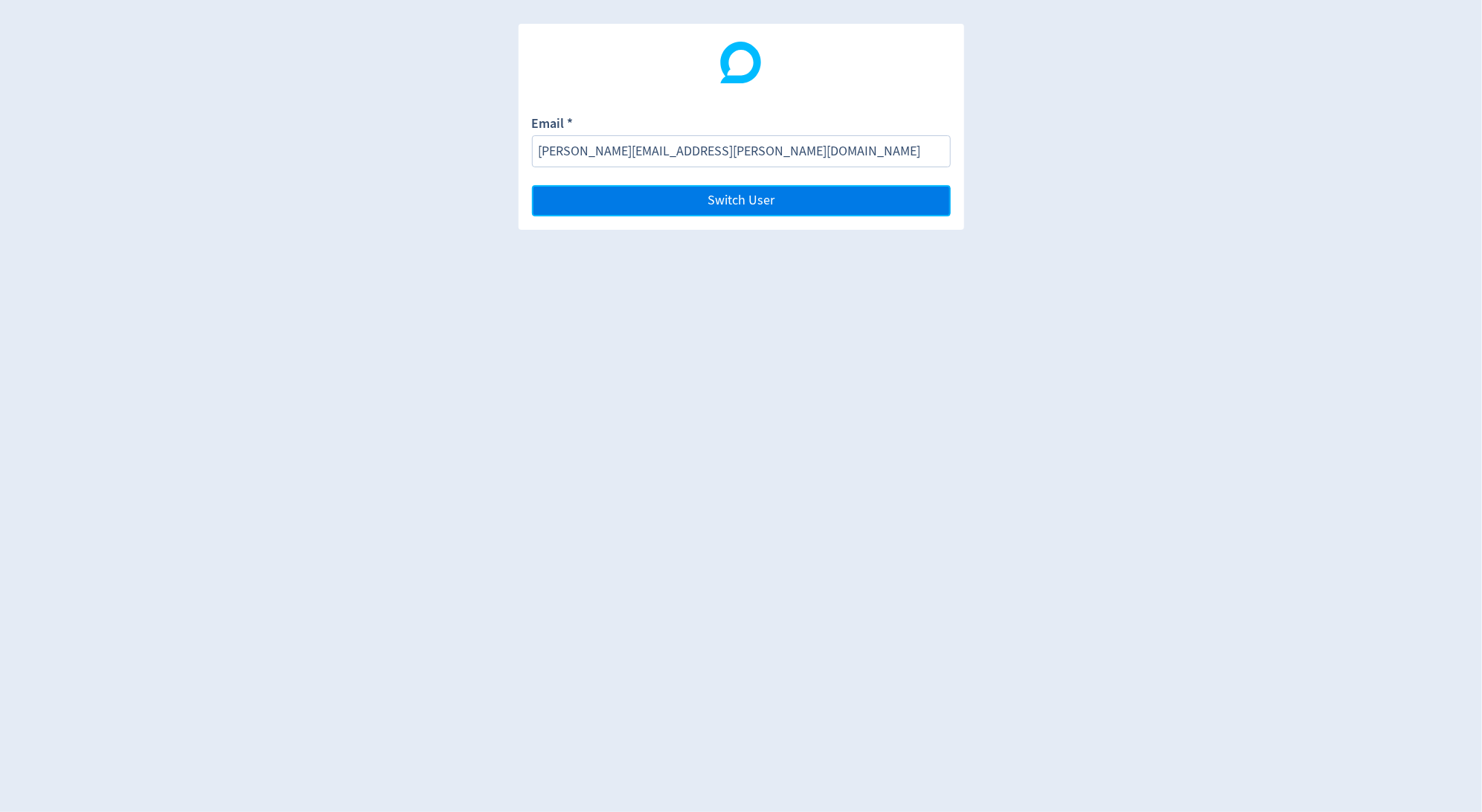
click at [925, 199] on button "Switch User" at bounding box center [741, 201] width 418 height 31
